Goal: Communication & Community: Participate in discussion

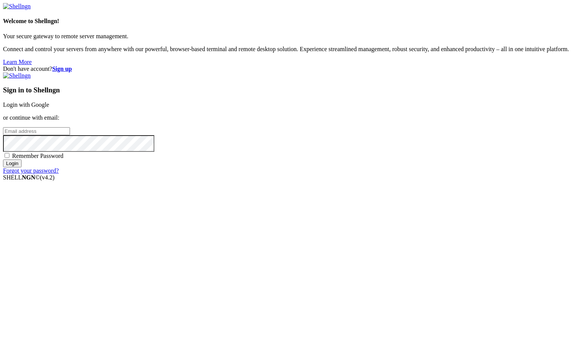
click at [49, 108] on link "Login with Google" at bounding box center [26, 104] width 46 height 6
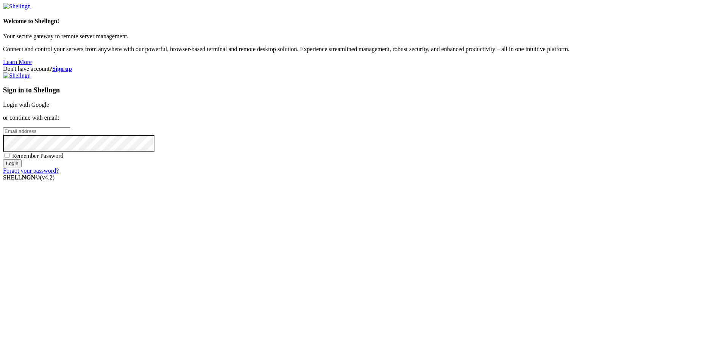
click at [49, 108] on link "Login with Google" at bounding box center [26, 104] width 46 height 6
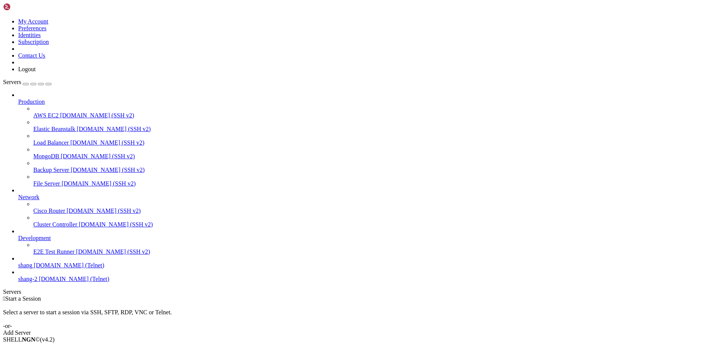
click at [32, 268] on span "shang" at bounding box center [25, 265] width 14 height 6
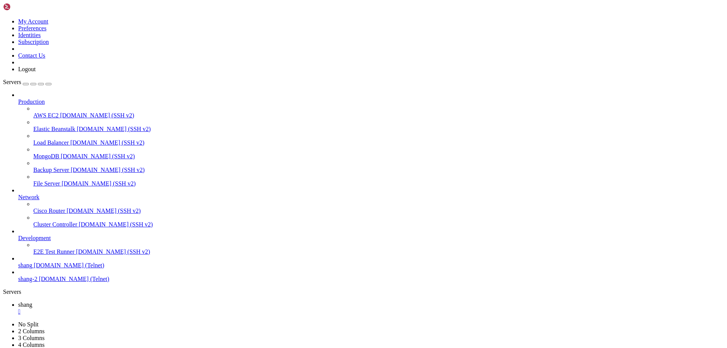
scroll to position [1692, 0]
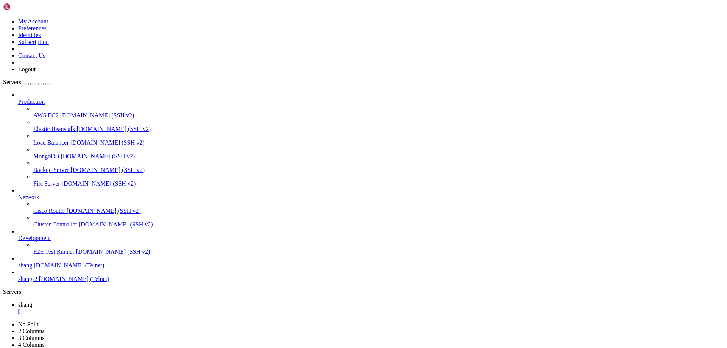
scroll to position [3878, 0]
drag, startPoint x: 92, startPoint y: 726, endPoint x: 268, endPoint y: 726, distance: 176.0
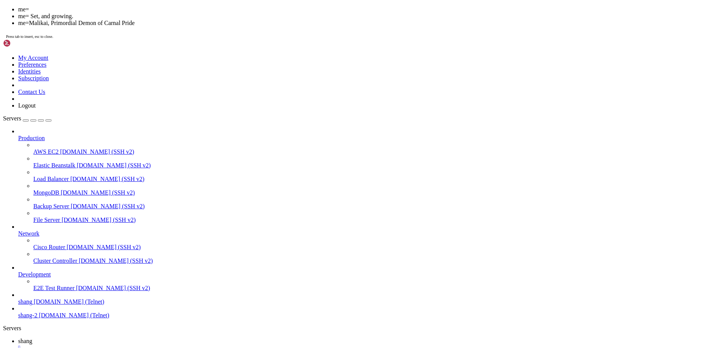
scroll to position [4535, 0]
drag, startPoint x: 48, startPoint y: 569, endPoint x: 153, endPoint y: 567, distance: 104.9
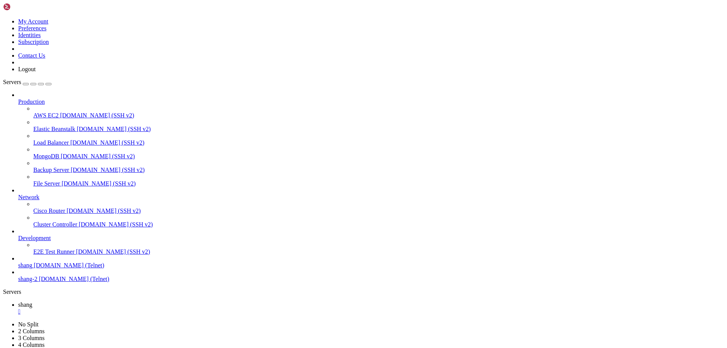
scroll to position [5213, 0]
drag, startPoint x: 27, startPoint y: 708, endPoint x: 150, endPoint y: 708, distance: 123.0
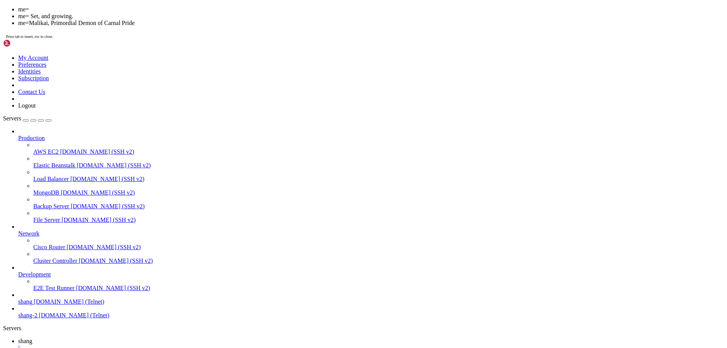
drag, startPoint x: 45, startPoint y: 534, endPoint x: 168, endPoint y: 535, distance: 122.7
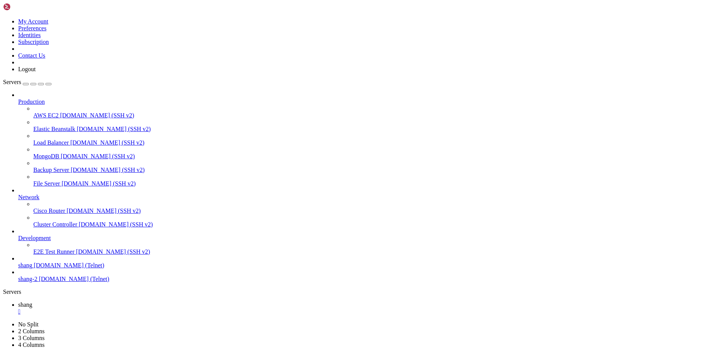
scroll to position [5224, 0]
drag, startPoint x: 632, startPoint y: 675, endPoint x: 730, endPoint y: 778, distance: 141.7
drag, startPoint x: 7, startPoint y: 550, endPoint x: 55, endPoint y: 549, distance: 47.3
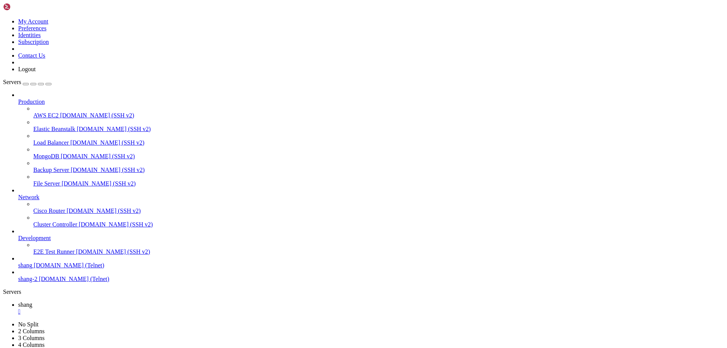
scroll to position [5667, 0]
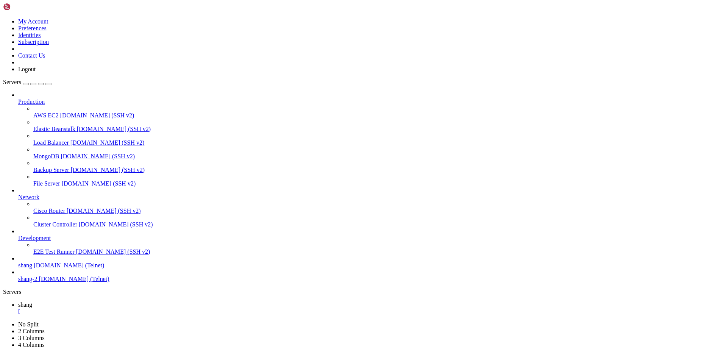
drag, startPoint x: 634, startPoint y: 731, endPoint x: 727, endPoint y: 775, distance: 102.3
